Goal: Transaction & Acquisition: Purchase product/service

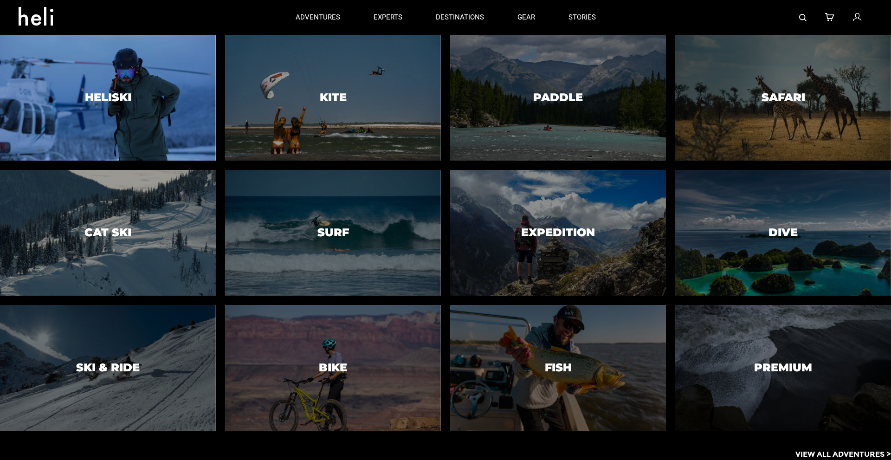
click at [173, 60] on div at bounding box center [108, 97] width 220 height 128
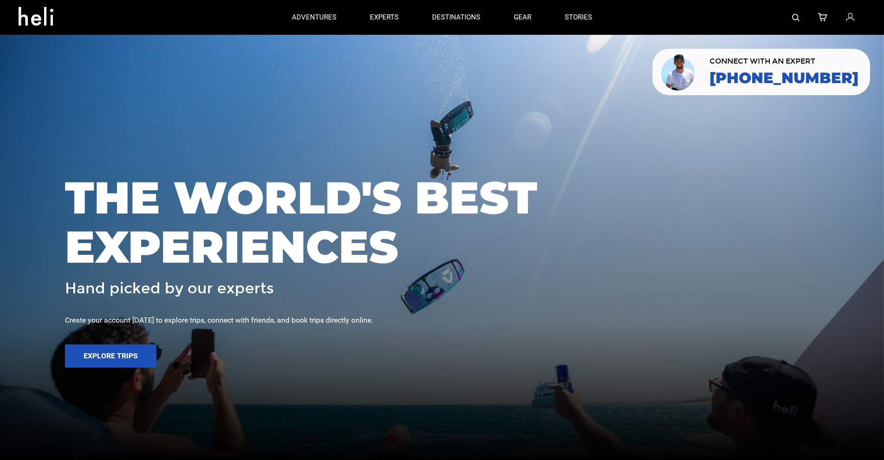
click at [823, 14] on icon at bounding box center [822, 18] width 9 height 12
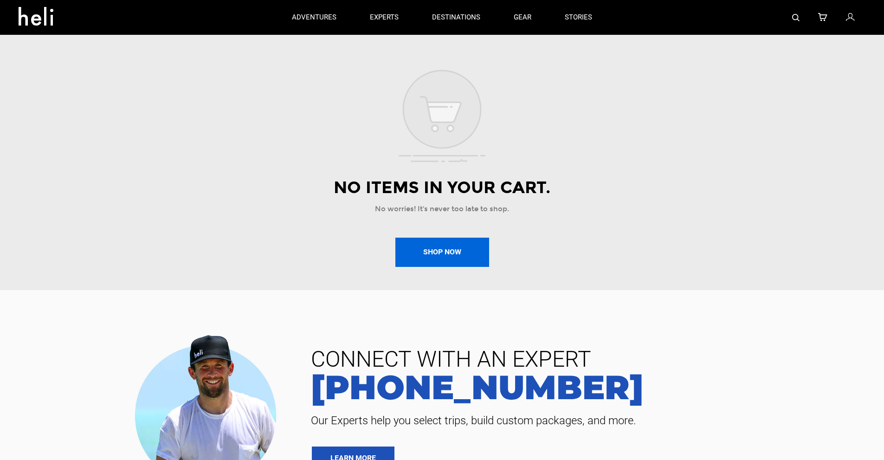
click at [455, 250] on button "Shop Now" at bounding box center [442, 252] width 94 height 29
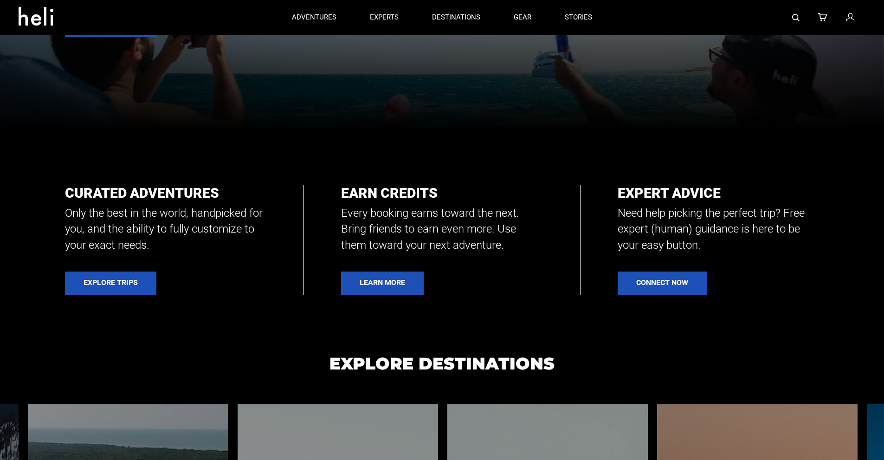
scroll to position [325, 0]
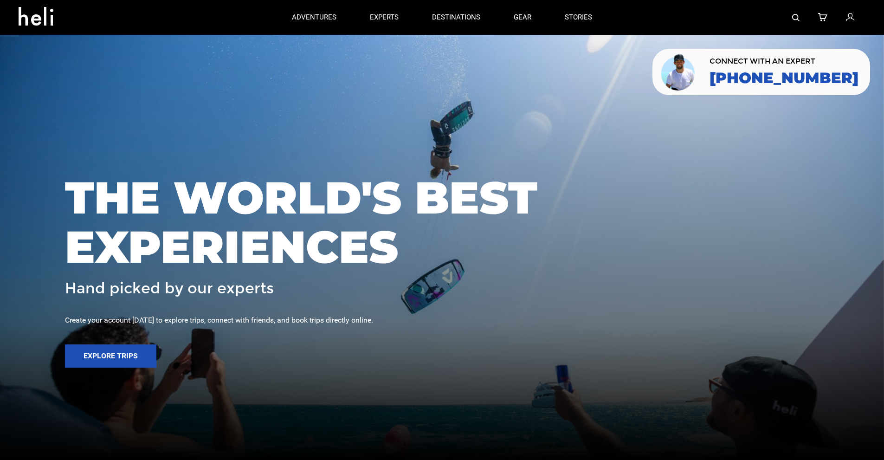
click at [818, 19] on icon at bounding box center [822, 18] width 9 height 12
click at [817, 19] on div at bounding box center [737, 17] width 257 height 35
click at [823, 16] on icon at bounding box center [822, 18] width 9 height 12
click at [527, 23] on link "gear" at bounding box center [523, 17] width 18 height 35
